Goal: Task Accomplishment & Management: Manage account settings

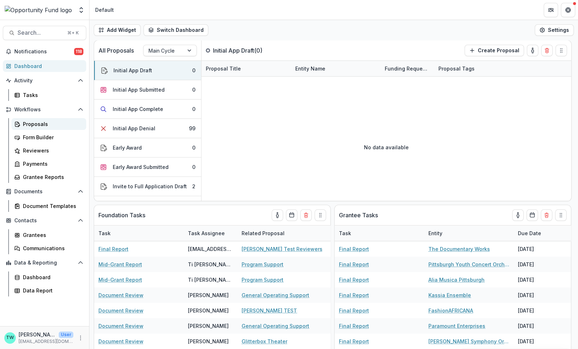
click at [37, 124] on div "Proposals" at bounding box center [52, 124] width 58 height 8
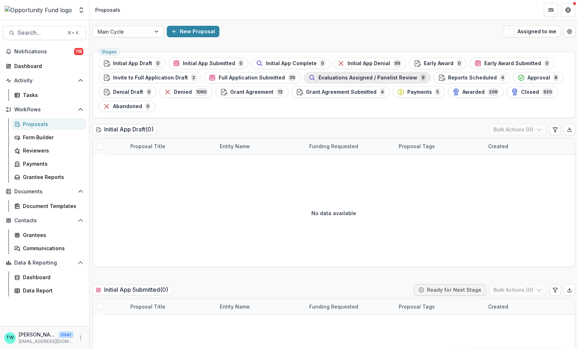
click at [356, 79] on span "Evaluations Assigned / Panelist Review" at bounding box center [367, 78] width 99 height 6
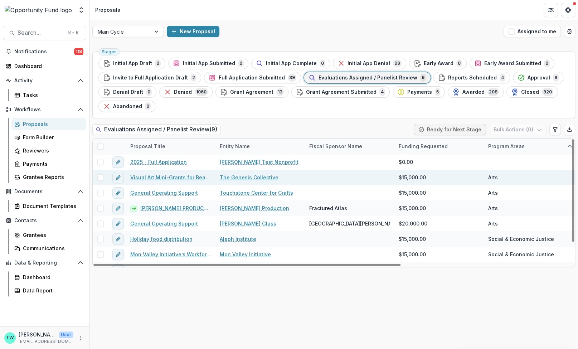
click at [101, 178] on span at bounding box center [100, 177] width 6 height 6
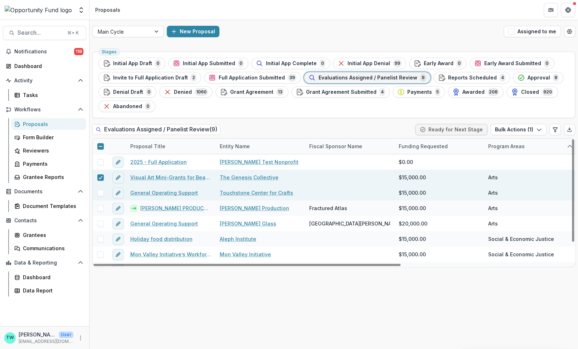
click at [101, 191] on span at bounding box center [100, 193] width 6 height 6
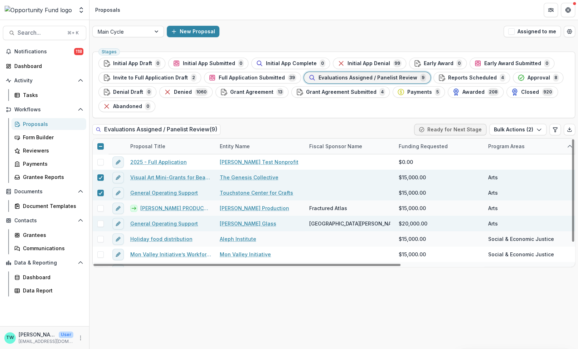
click at [102, 224] on span at bounding box center [100, 223] width 6 height 6
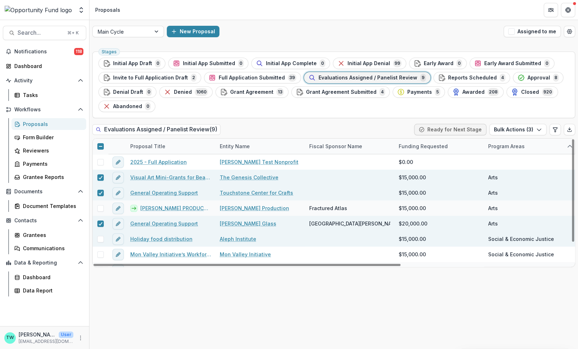
click at [102, 238] on span at bounding box center [100, 239] width 6 height 6
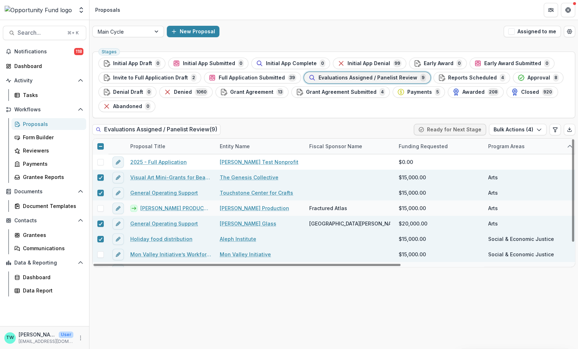
click at [101, 255] on span at bounding box center [100, 254] width 6 height 6
click at [99, 238] on icon at bounding box center [100, 239] width 4 height 4
click at [100, 255] on div at bounding box center [100, 255] width 4 height 6
click at [542, 130] on button "Bulk Actions ( 3 )" at bounding box center [517, 129] width 57 height 11
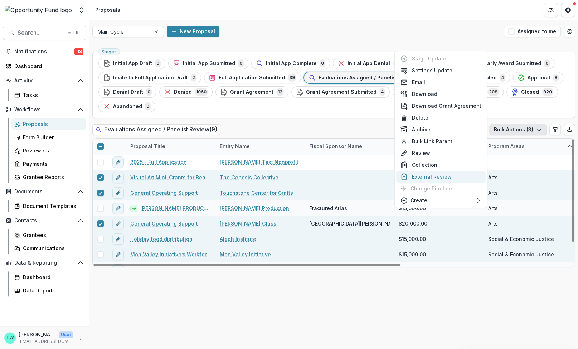
click at [434, 176] on button "External Review" at bounding box center [440, 177] width 89 height 12
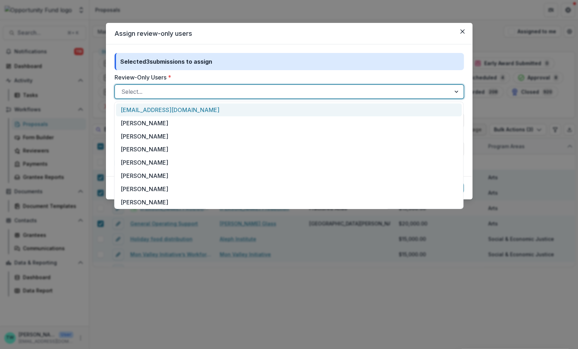
click at [225, 90] on div at bounding box center [282, 92] width 323 height 10
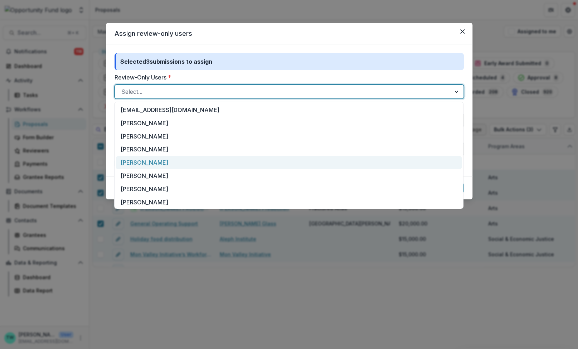
scroll to position [67, 0]
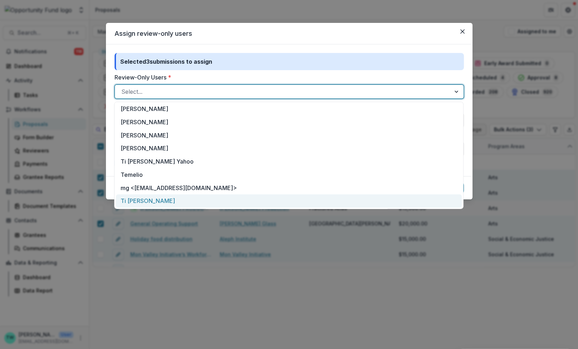
click at [180, 202] on div "Ti Wilhelm Gmail" at bounding box center [289, 200] width 346 height 13
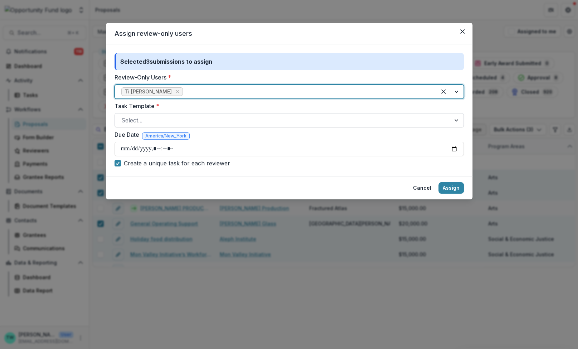
click at [206, 120] on div at bounding box center [282, 120] width 323 height 10
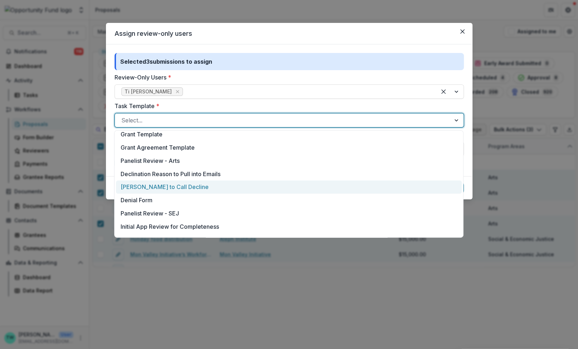
scroll to position [231, 0]
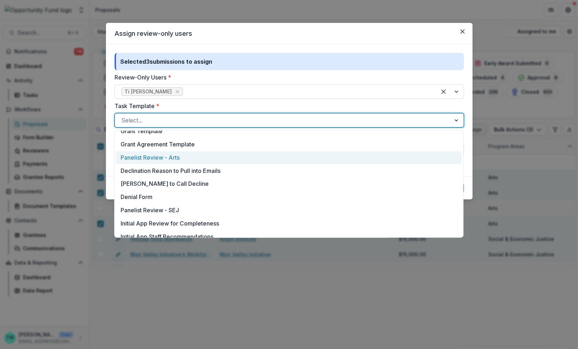
click at [180, 157] on div "Panelist Review - Arts" at bounding box center [289, 157] width 346 height 13
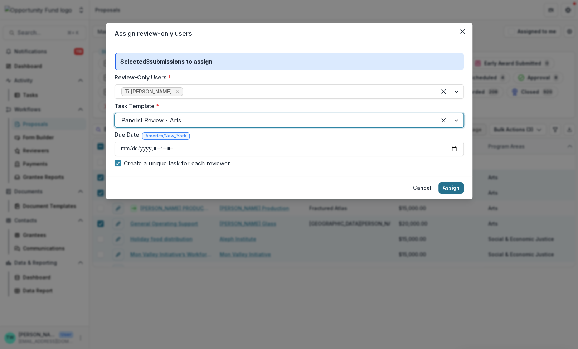
click at [453, 190] on button "Assign" at bounding box center [450, 187] width 25 height 11
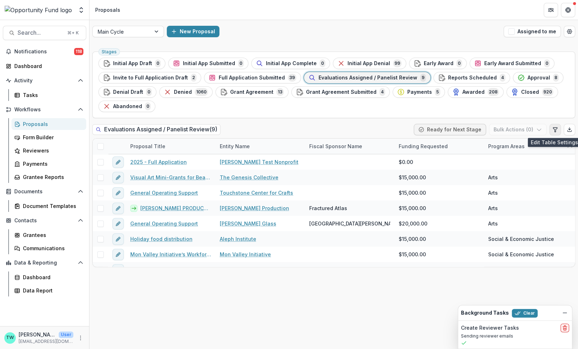
click at [556, 131] on icon "Edit table settings" at bounding box center [555, 130] width 6 height 6
select select "******"
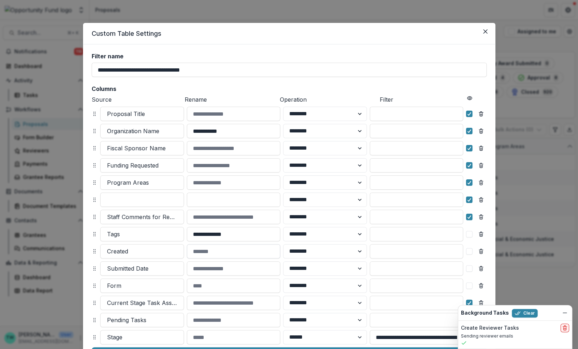
scroll to position [79, 0]
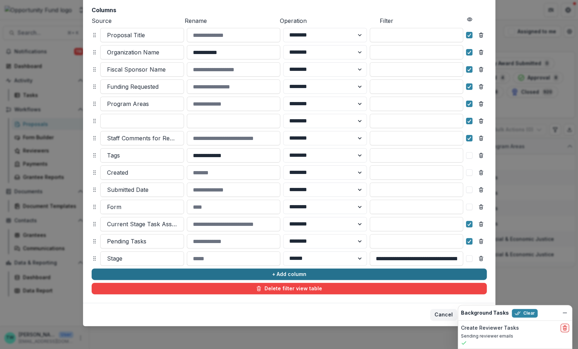
click at [184, 272] on button "+ Add column" at bounding box center [289, 273] width 395 height 11
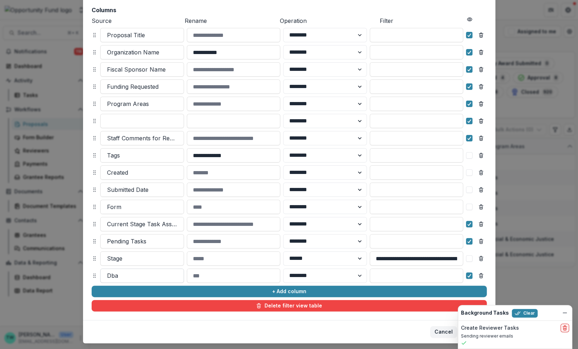
click at [145, 275] on div at bounding box center [142, 275] width 70 height 10
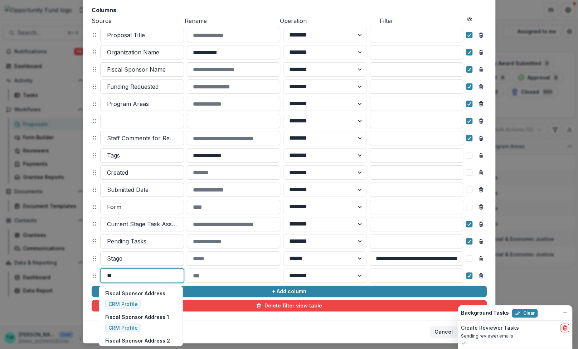
type input "*"
click at [250, 326] on footer "Cancel Update" at bounding box center [289, 331] width 412 height 23
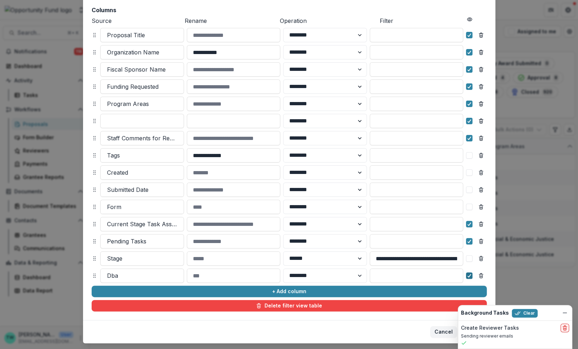
click at [469, 277] on icon at bounding box center [469, 276] width 4 height 4
click at [285, 328] on footer "Cancel Update" at bounding box center [289, 331] width 412 height 23
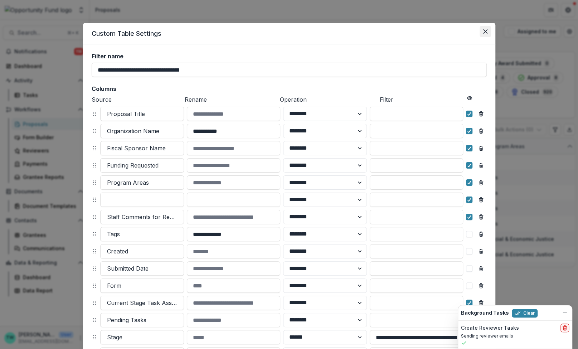
click at [484, 33] on icon "Close" at bounding box center [485, 31] width 4 height 4
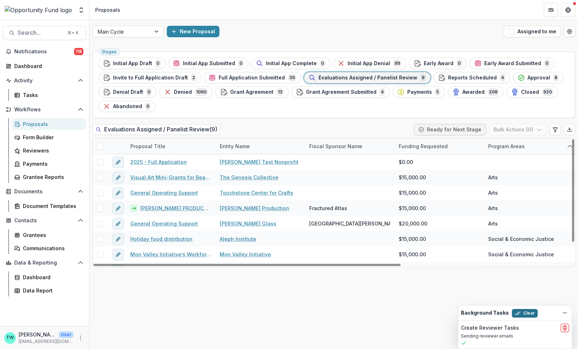
click at [527, 314] on button "Clear" at bounding box center [525, 313] width 26 height 9
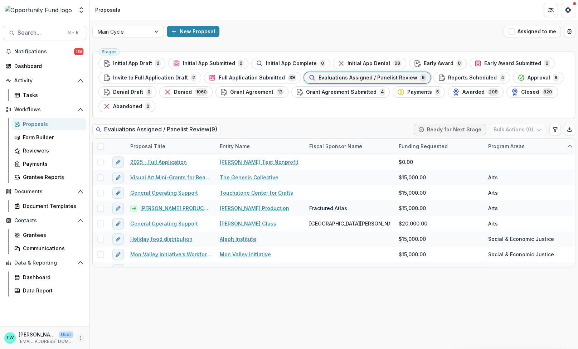
click at [80, 339] on icon "More" at bounding box center [81, 338] width 6 height 6
click at [111, 338] on button "Logout" at bounding box center [127, 334] width 77 height 12
